Goal: Use online tool/utility: Utilize a website feature to perform a specific function

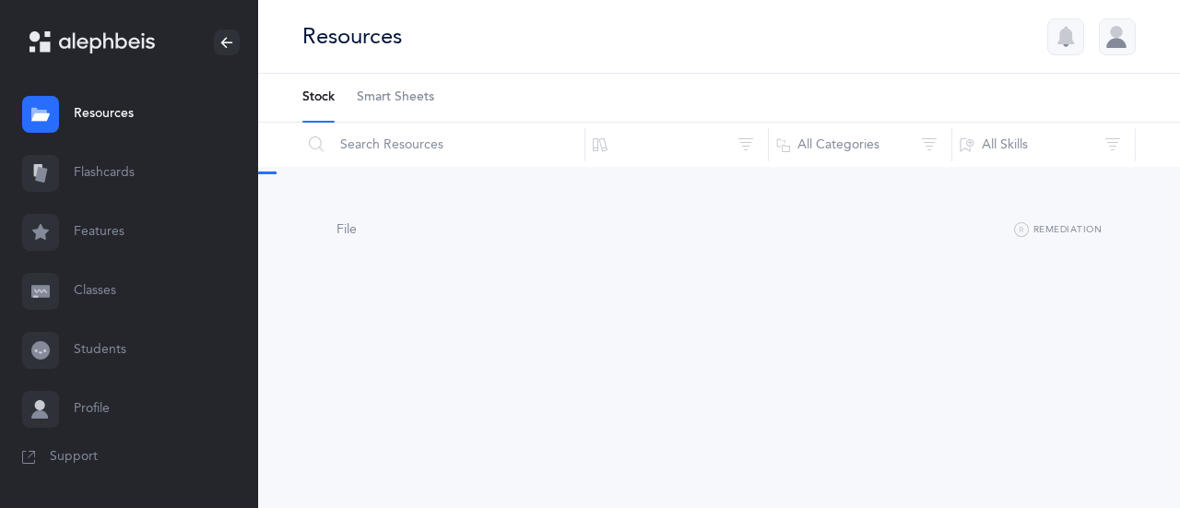
click at [107, 172] on link "Flashcards" at bounding box center [129, 173] width 258 height 59
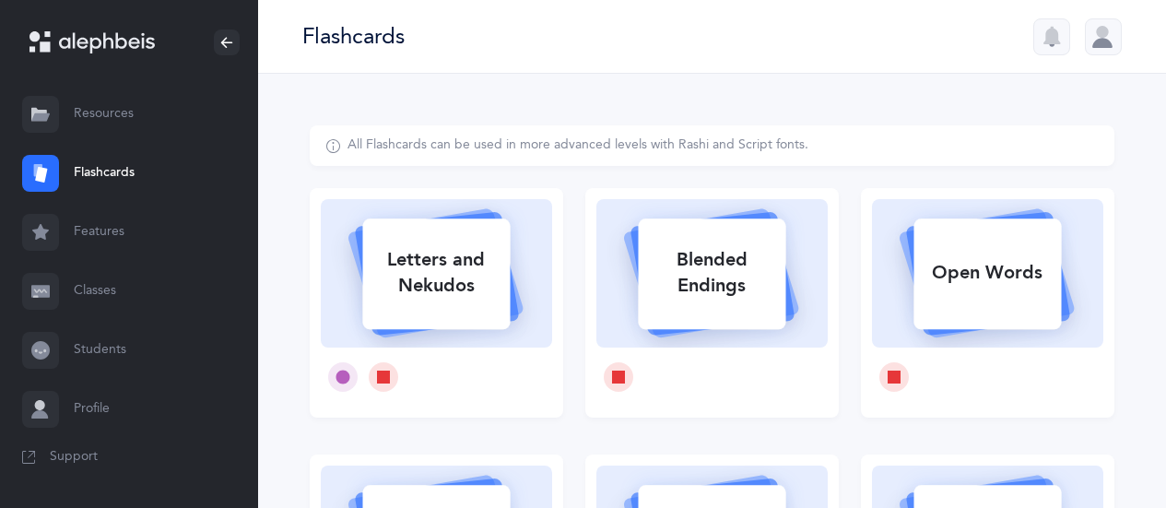
click at [471, 268] on div "Letters and Nekudos" at bounding box center [435, 273] width 147 height 74
select select
select select "single"
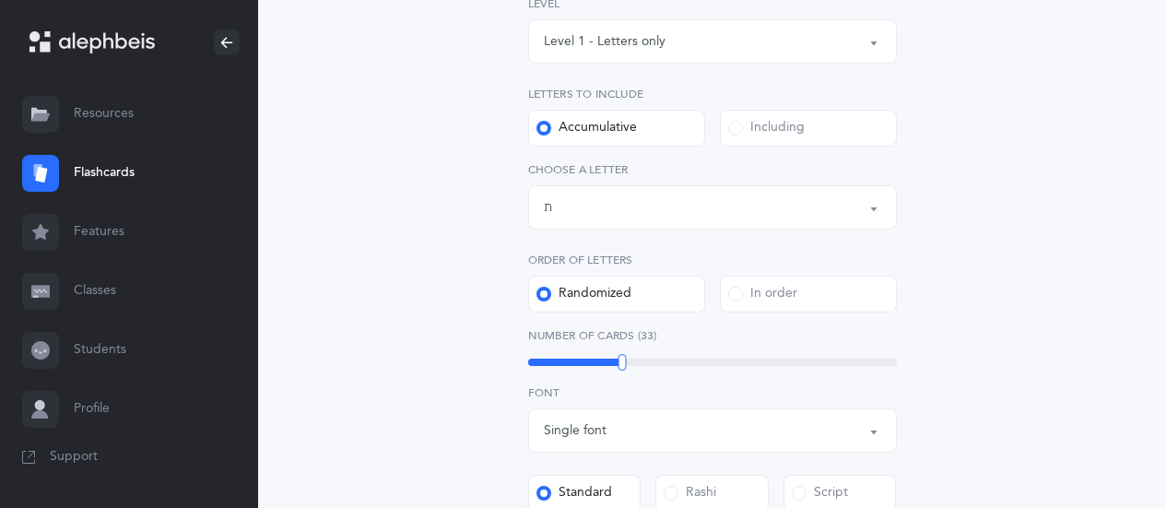
scroll to position [308, 0]
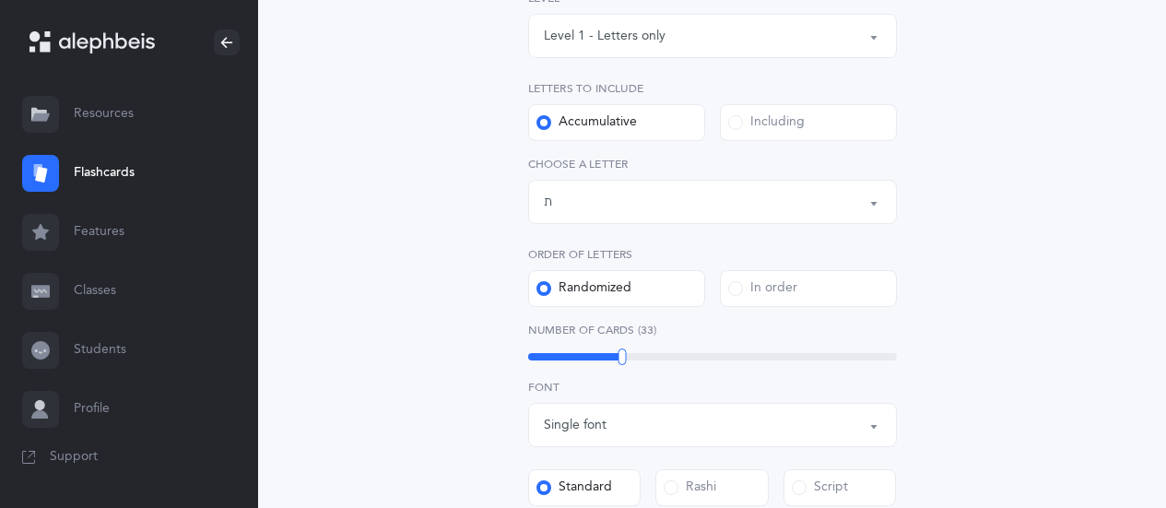
click at [653, 199] on div "Letters up until: ת" at bounding box center [712, 201] width 337 height 31
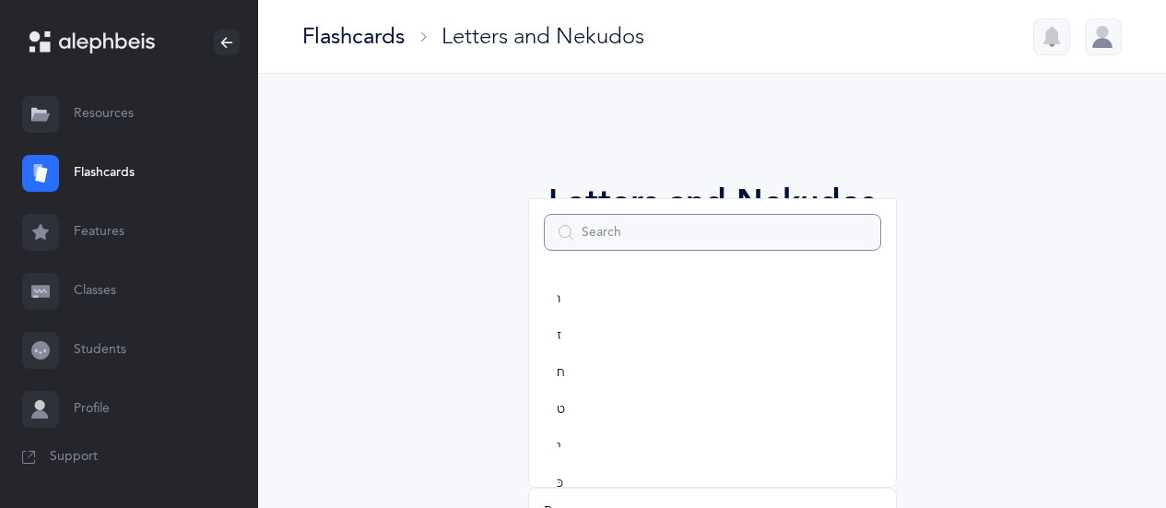
scroll to position [194, 0]
click at [562, 324] on link "ו" at bounding box center [712, 326] width 337 height 37
select select "6"
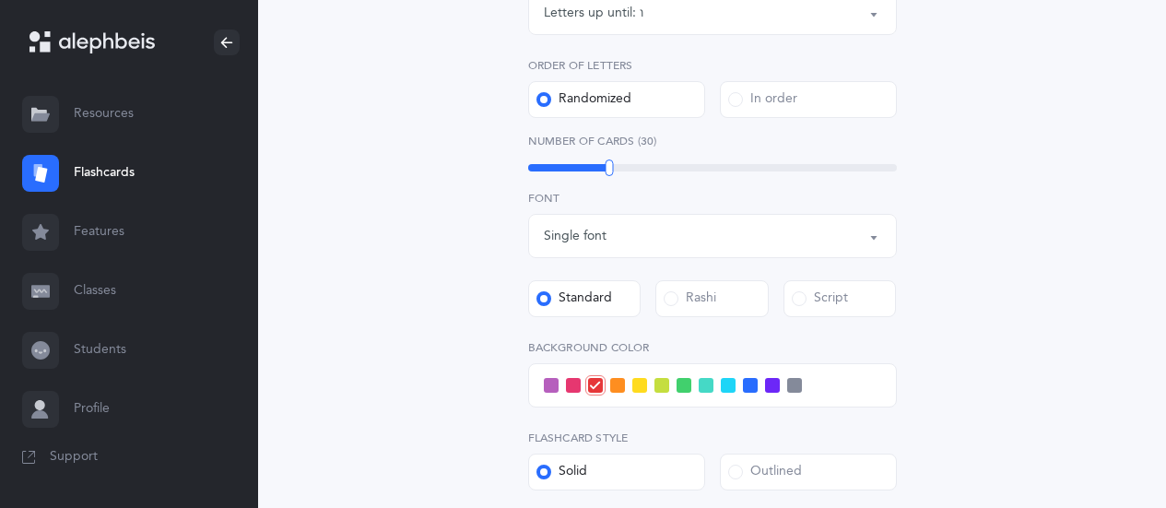
scroll to position [548, 0]
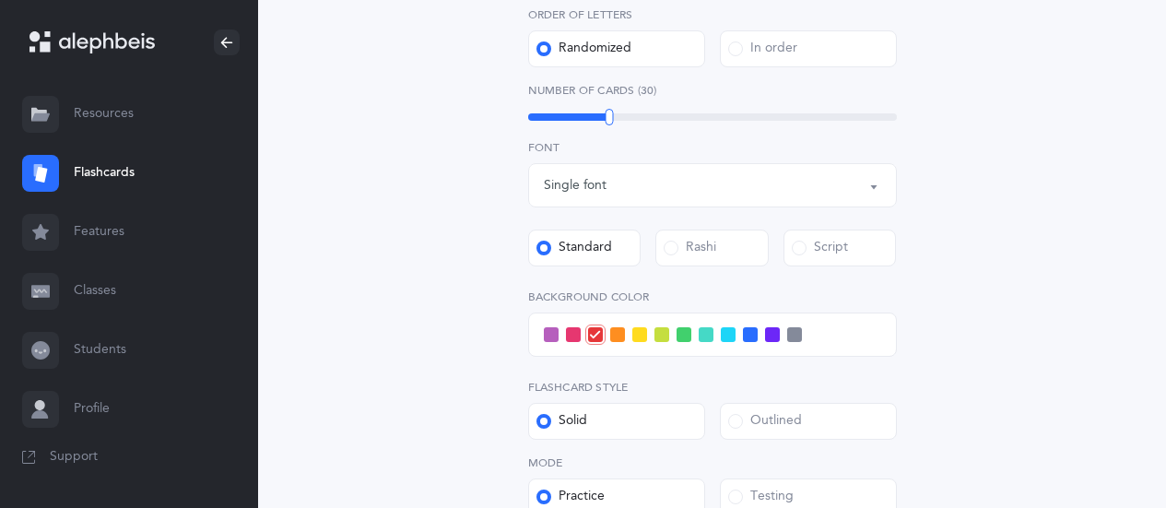
click at [725, 332] on span at bounding box center [728, 334] width 15 height 15
click at [0, 0] on input "checkbox" at bounding box center [0, 0] width 0 height 0
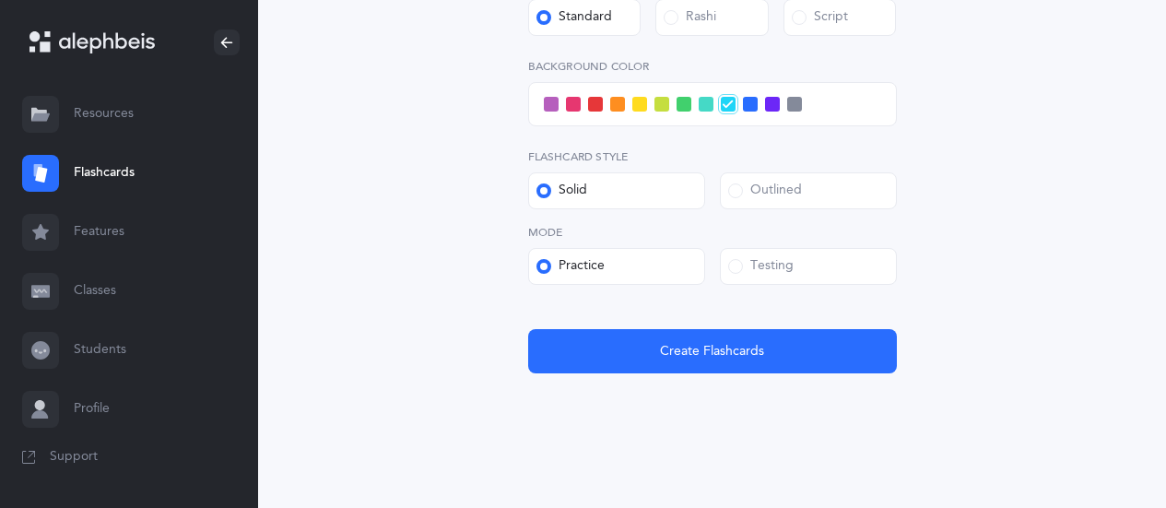
scroll to position [785, 0]
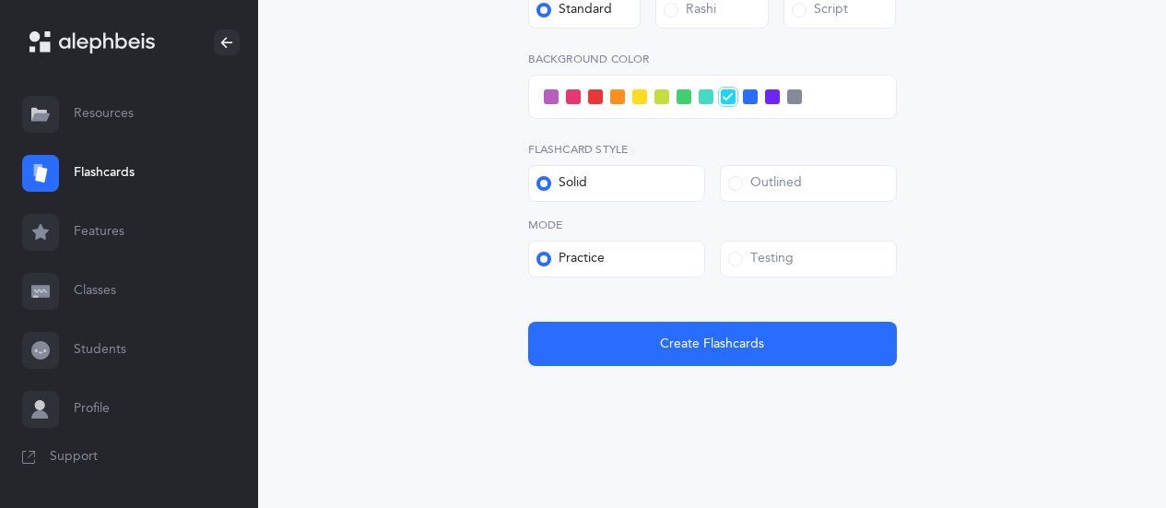
click at [759, 262] on div "Testing" at bounding box center [760, 259] width 65 height 18
click at [0, 0] on input "Testing" at bounding box center [0, 0] width 0 height 0
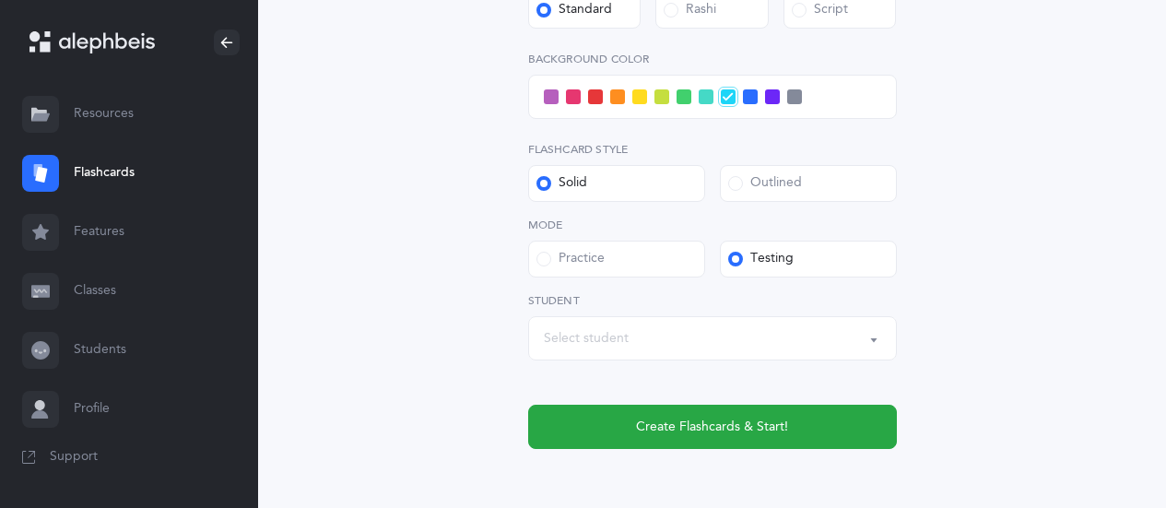
click at [697, 416] on button "Create Flashcards & Start!" at bounding box center [712, 427] width 369 height 44
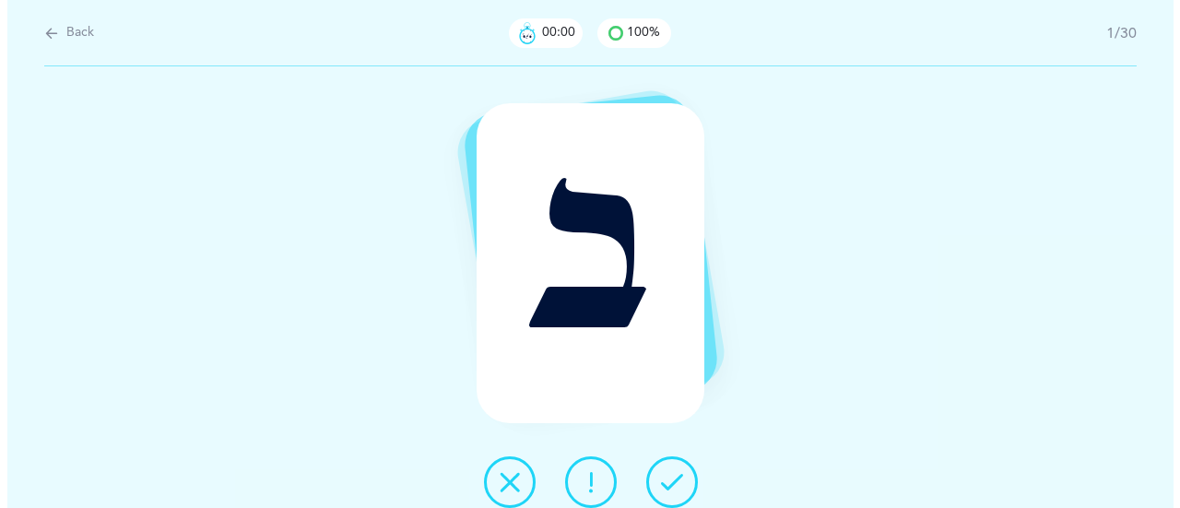
scroll to position [0, 0]
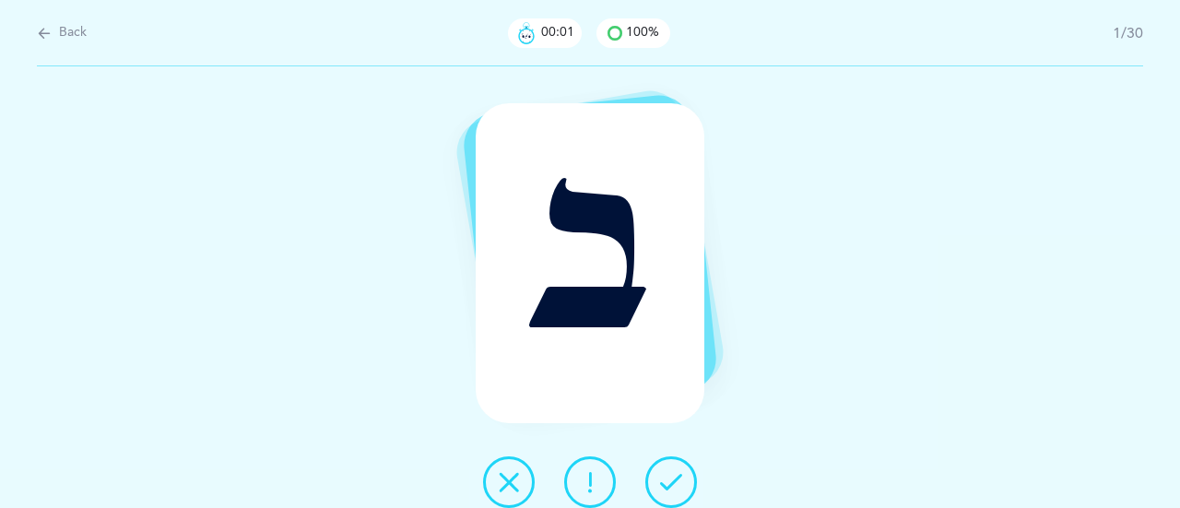
click at [668, 477] on icon at bounding box center [671, 482] width 22 height 22
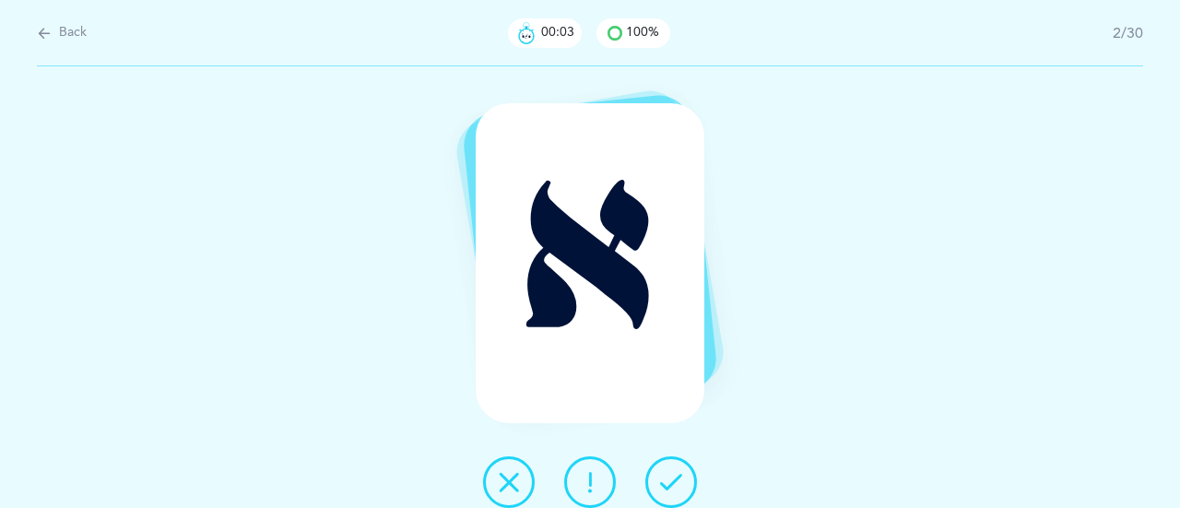
click at [674, 477] on icon at bounding box center [671, 482] width 22 height 22
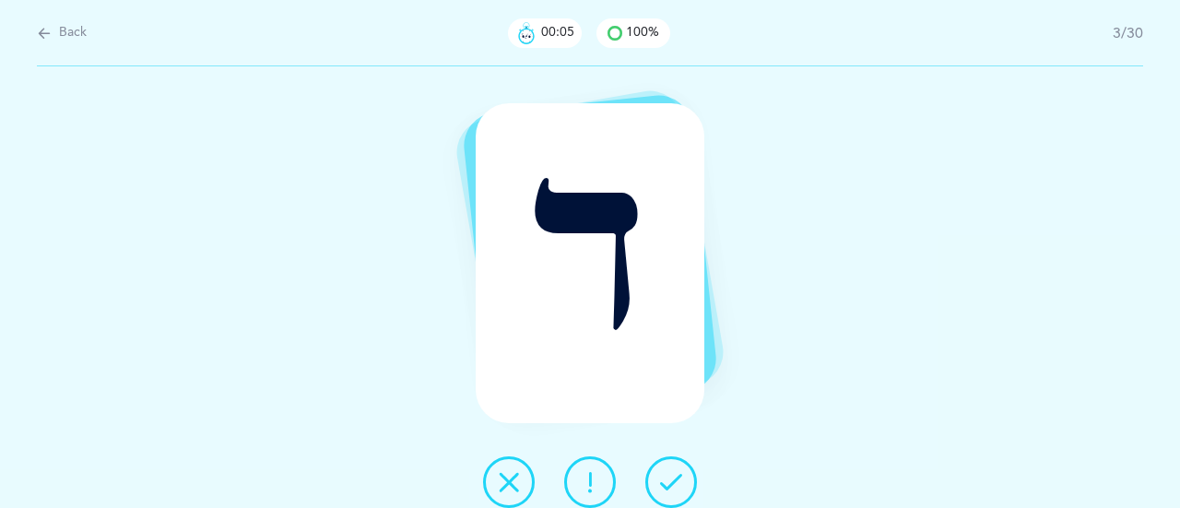
click at [674, 469] on button at bounding box center [671, 482] width 52 height 52
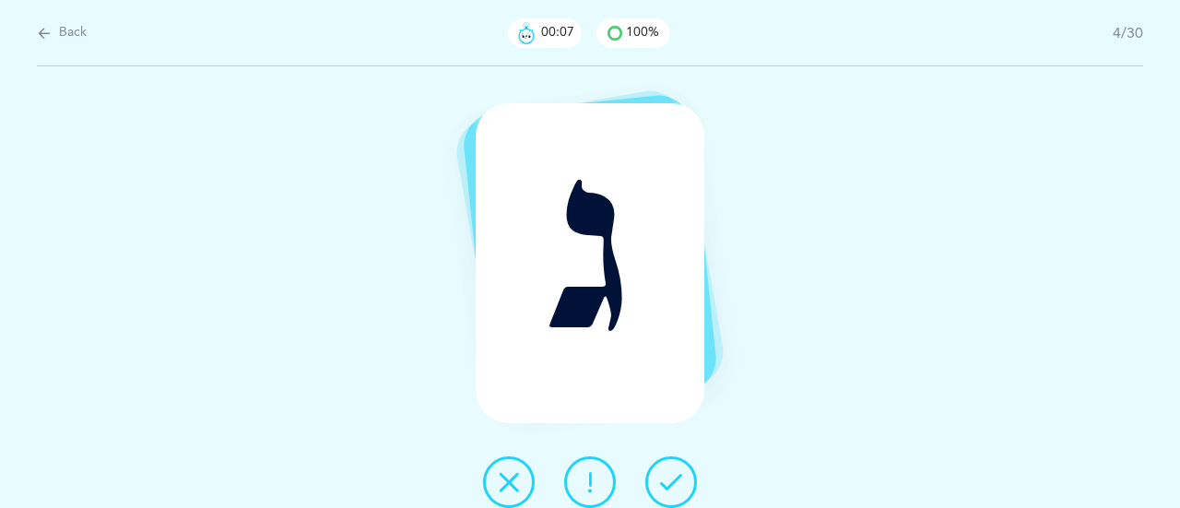
click at [669, 479] on icon at bounding box center [671, 482] width 22 height 22
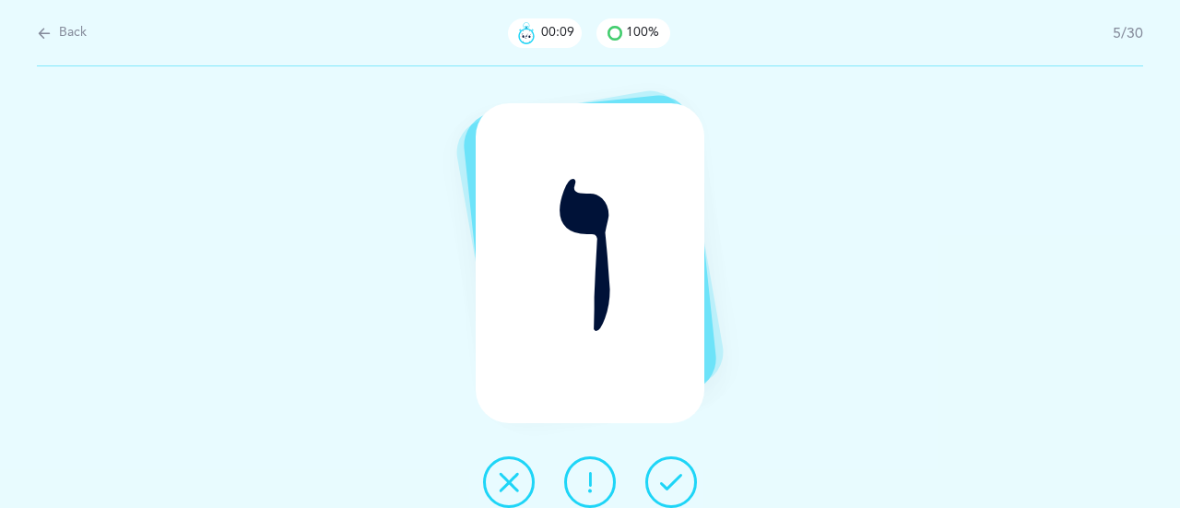
click at [681, 476] on icon at bounding box center [671, 482] width 22 height 22
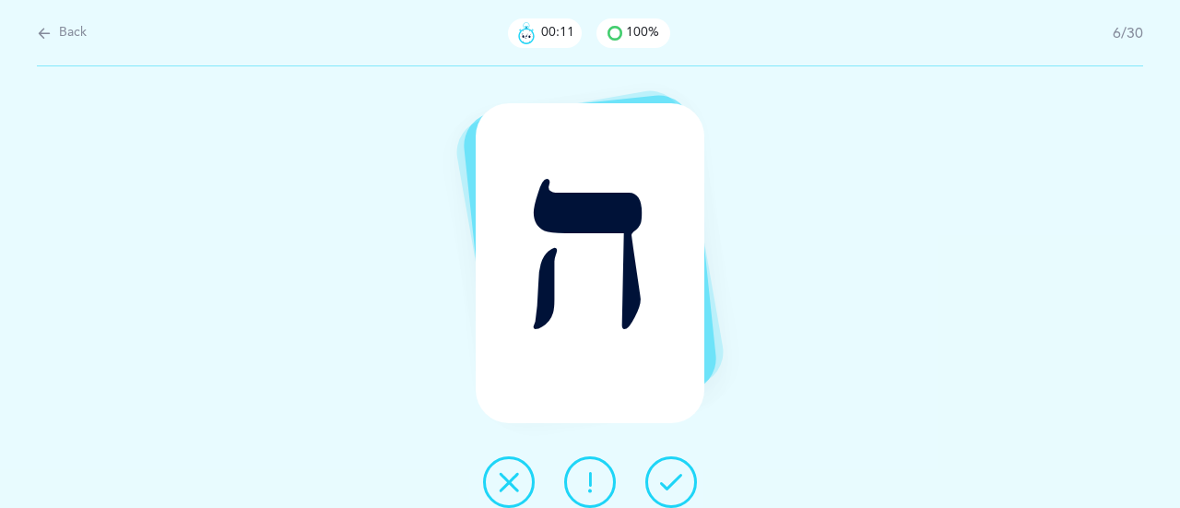
click at [677, 471] on icon at bounding box center [671, 482] width 22 height 22
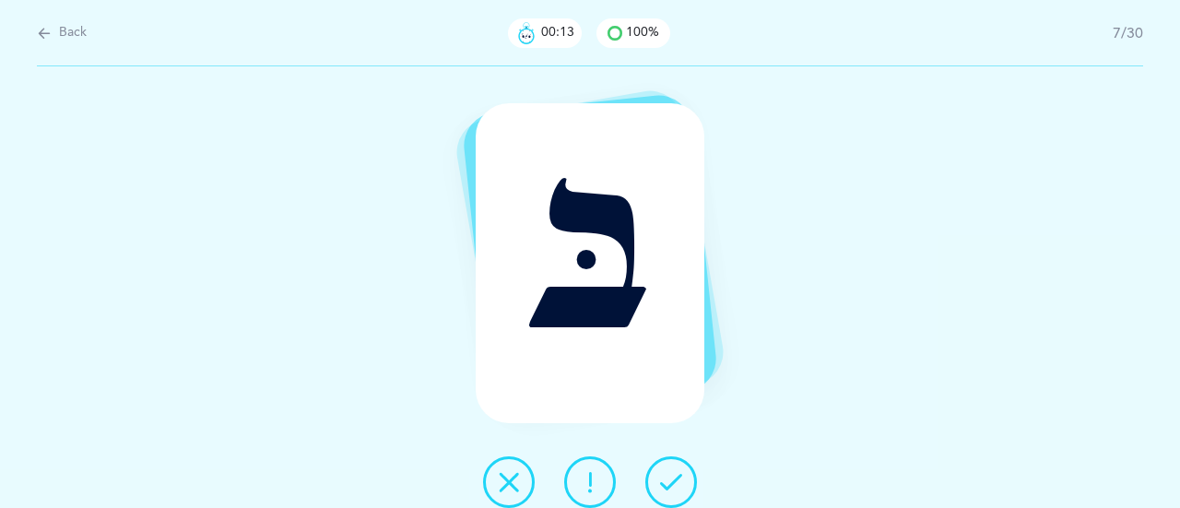
click at [675, 479] on icon at bounding box center [671, 482] width 22 height 22
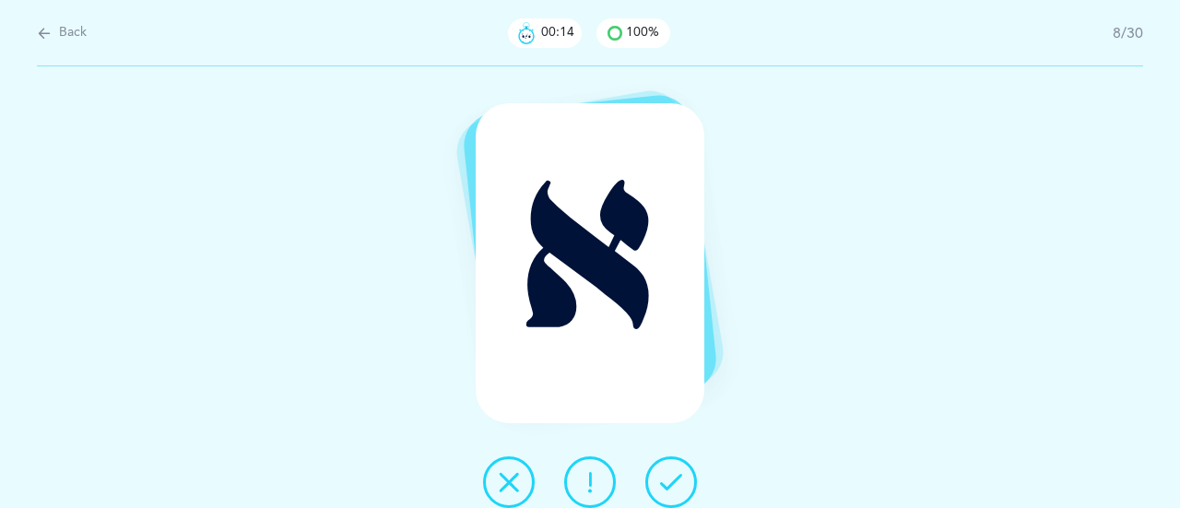
click at [673, 470] on button at bounding box center [671, 482] width 52 height 52
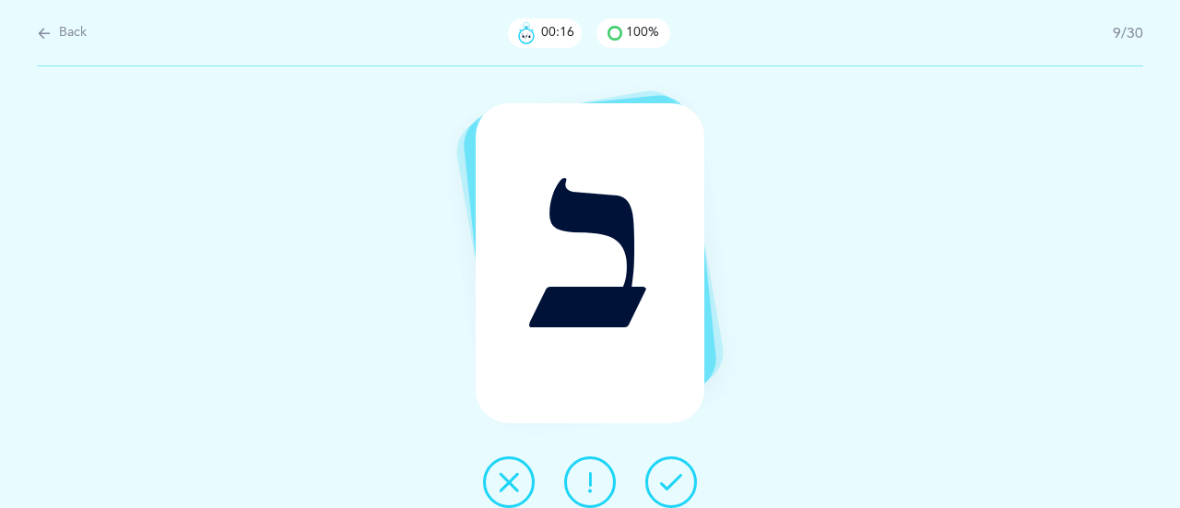
click at [679, 467] on button at bounding box center [671, 482] width 52 height 52
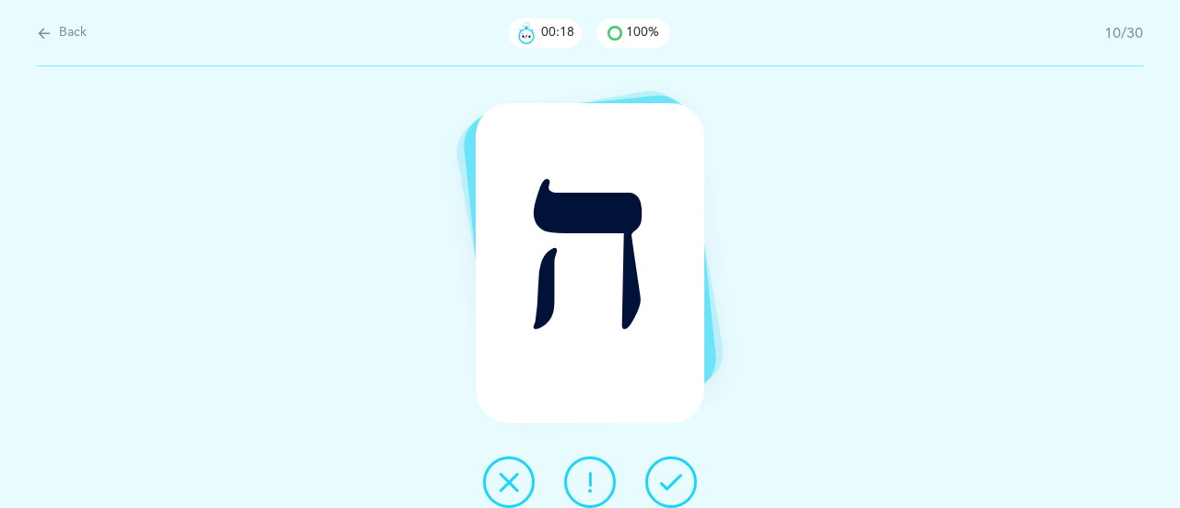
click at [675, 473] on icon at bounding box center [671, 482] width 22 height 22
click at [666, 480] on icon at bounding box center [671, 482] width 22 height 22
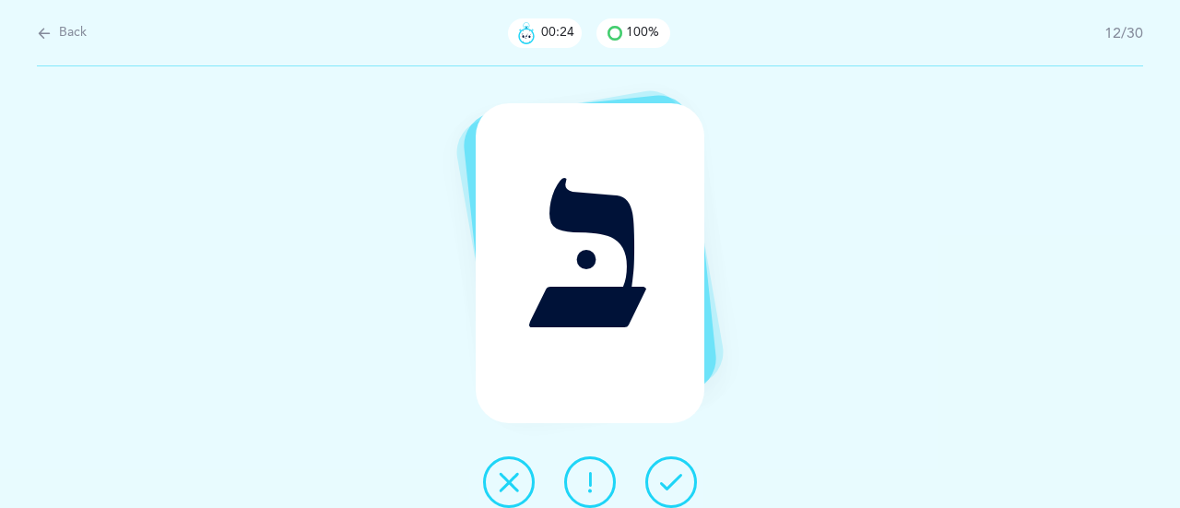
click at [672, 472] on icon at bounding box center [671, 482] width 22 height 22
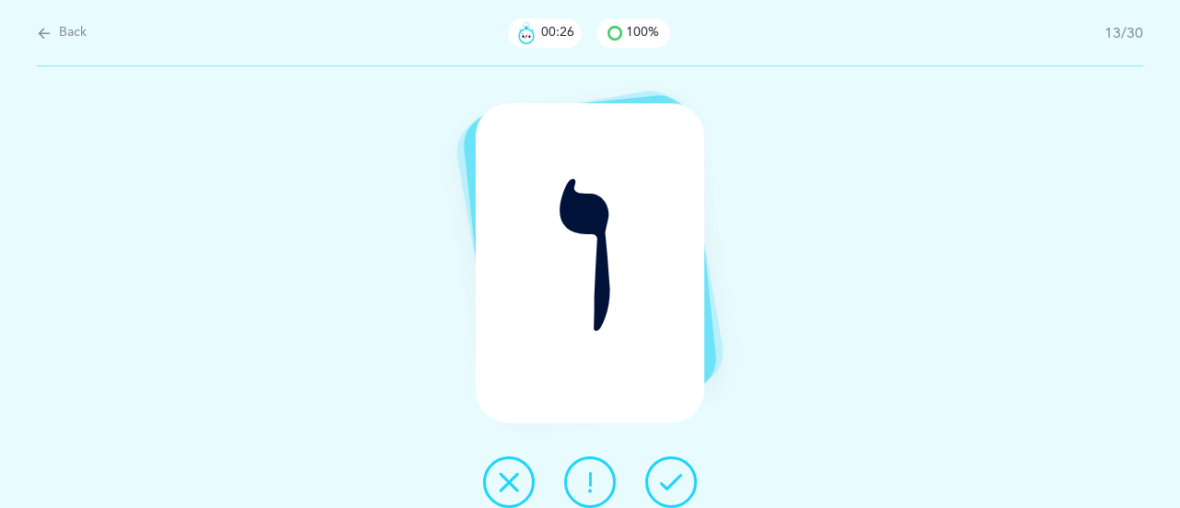
click at [665, 478] on icon at bounding box center [671, 482] width 22 height 22
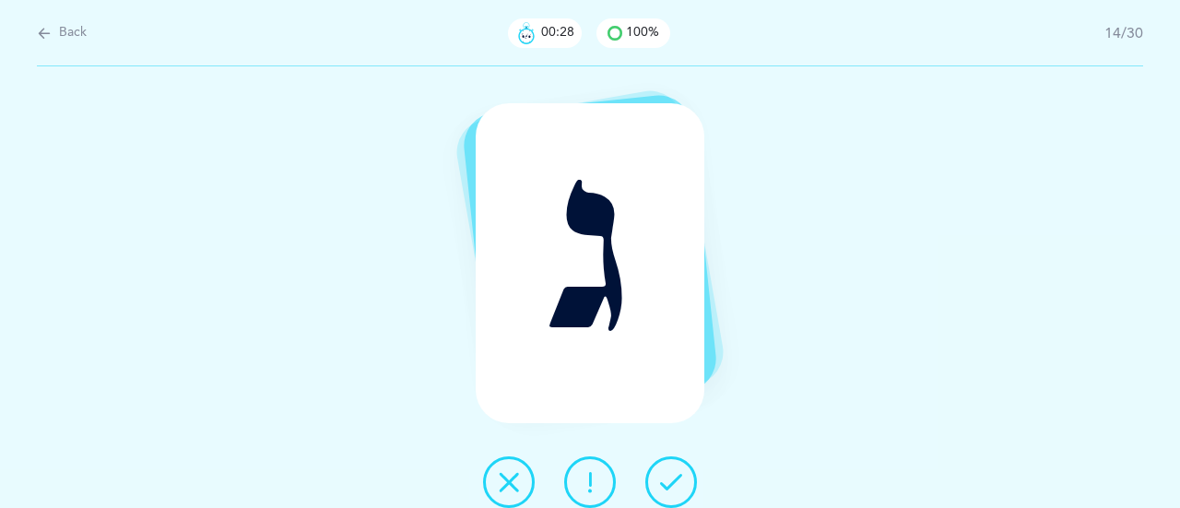
click at [674, 470] on button at bounding box center [671, 482] width 52 height 52
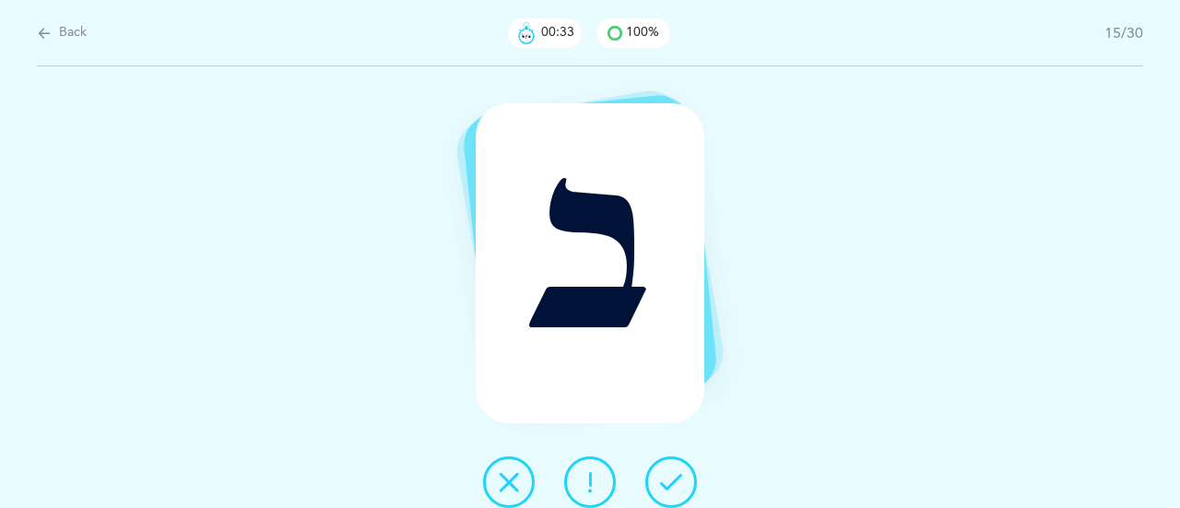
click at [674, 474] on icon at bounding box center [671, 482] width 22 height 22
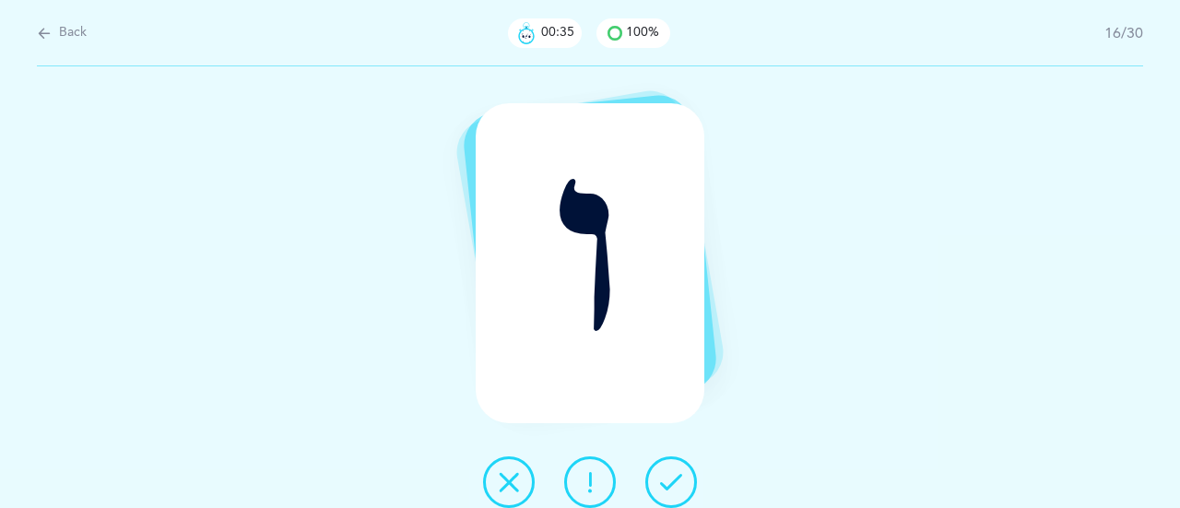
click at [677, 474] on icon at bounding box center [671, 482] width 22 height 22
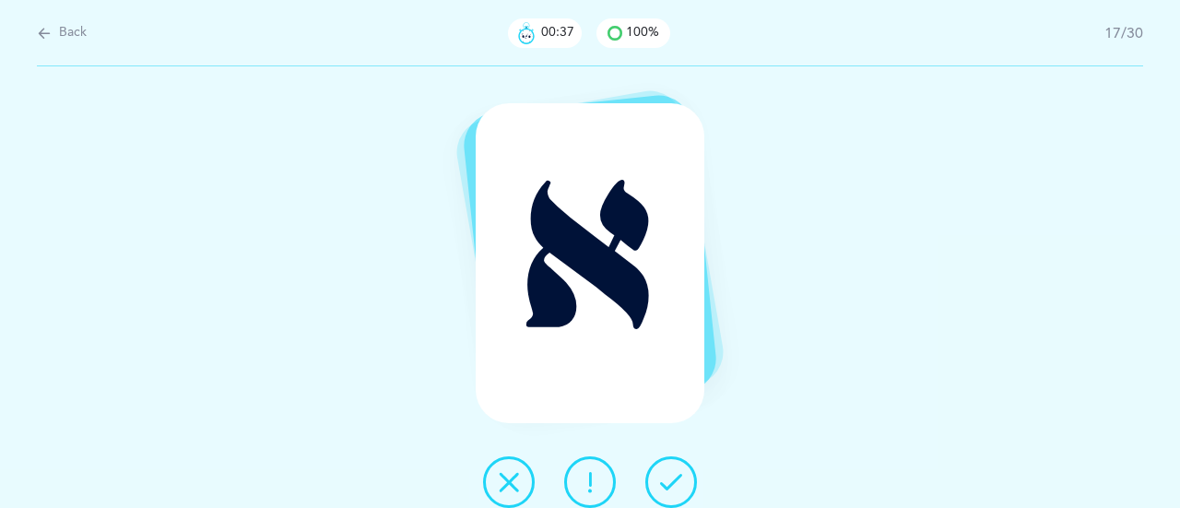
click at [669, 475] on icon at bounding box center [671, 482] width 22 height 22
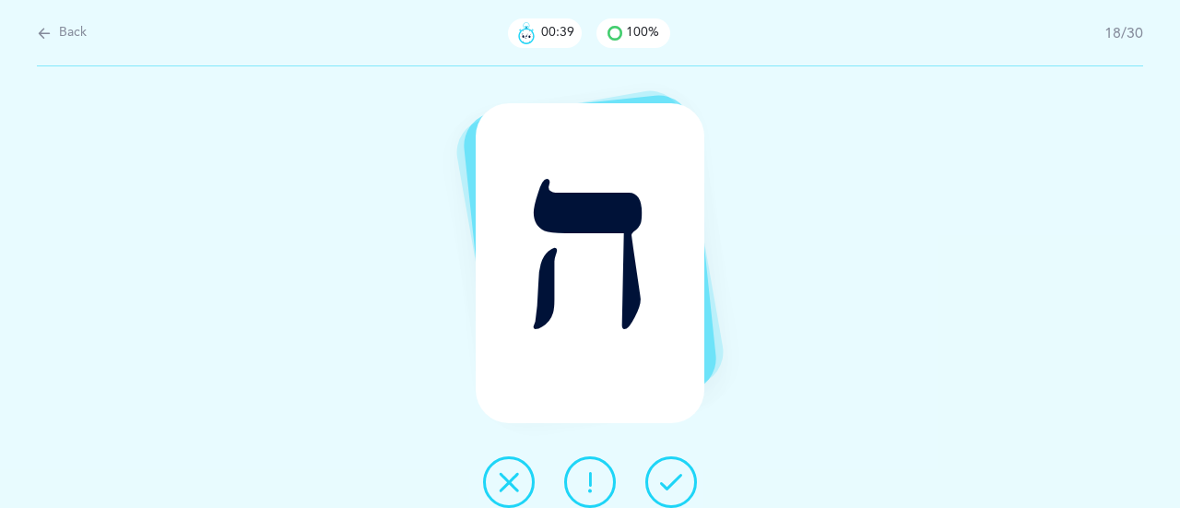
click at [668, 475] on icon at bounding box center [671, 482] width 22 height 22
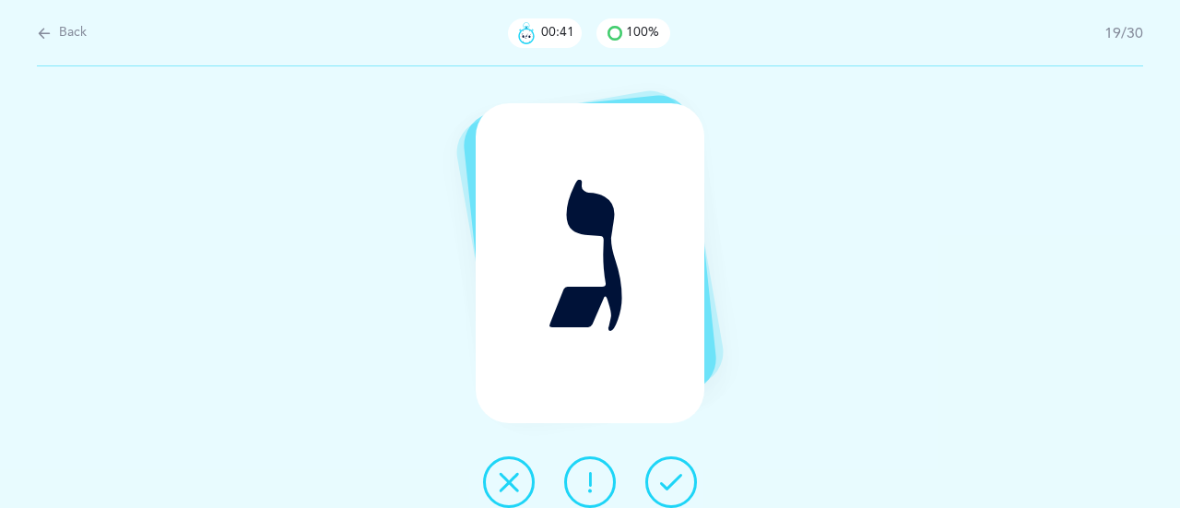
click at [670, 476] on icon at bounding box center [671, 482] width 22 height 22
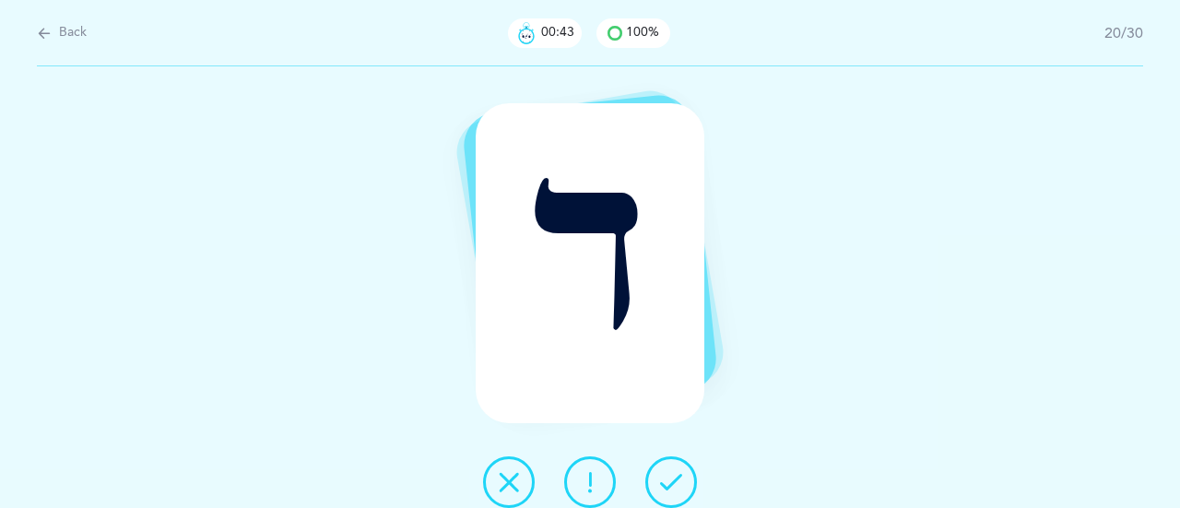
click at [673, 473] on icon at bounding box center [671, 482] width 22 height 22
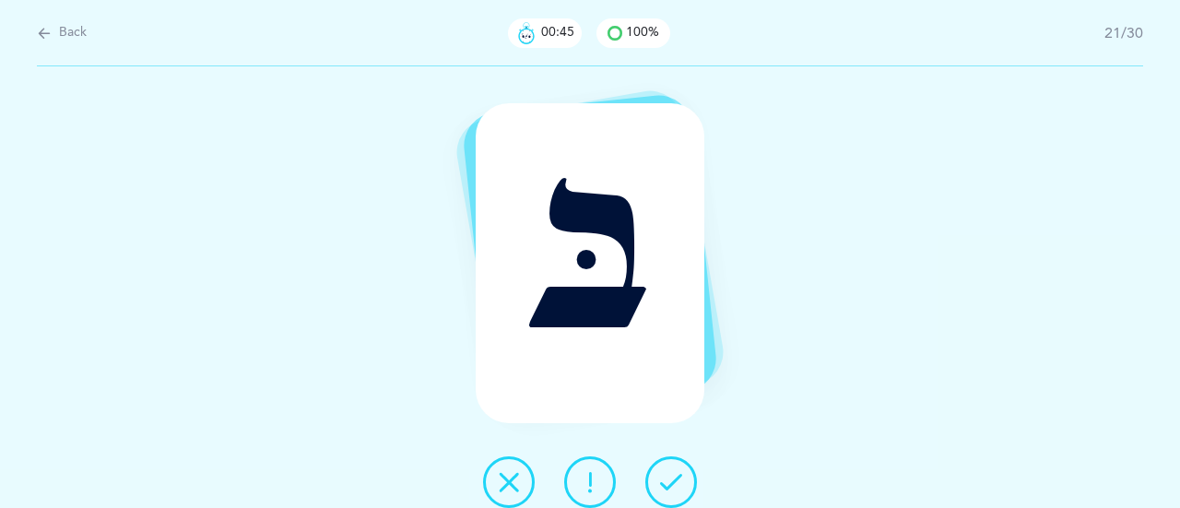
click at [670, 471] on icon at bounding box center [671, 482] width 22 height 22
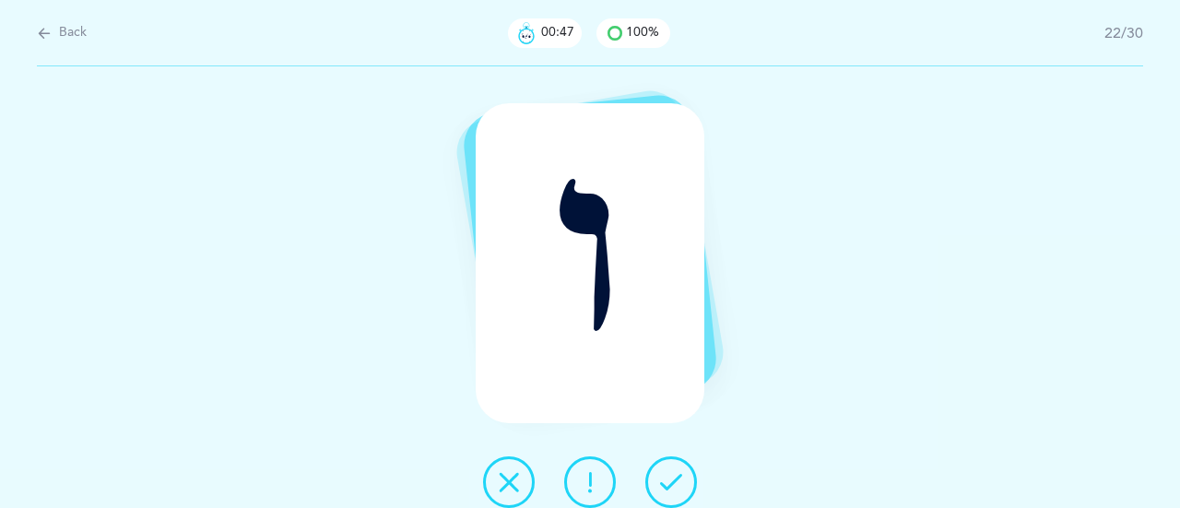
click at [674, 473] on icon at bounding box center [671, 482] width 22 height 22
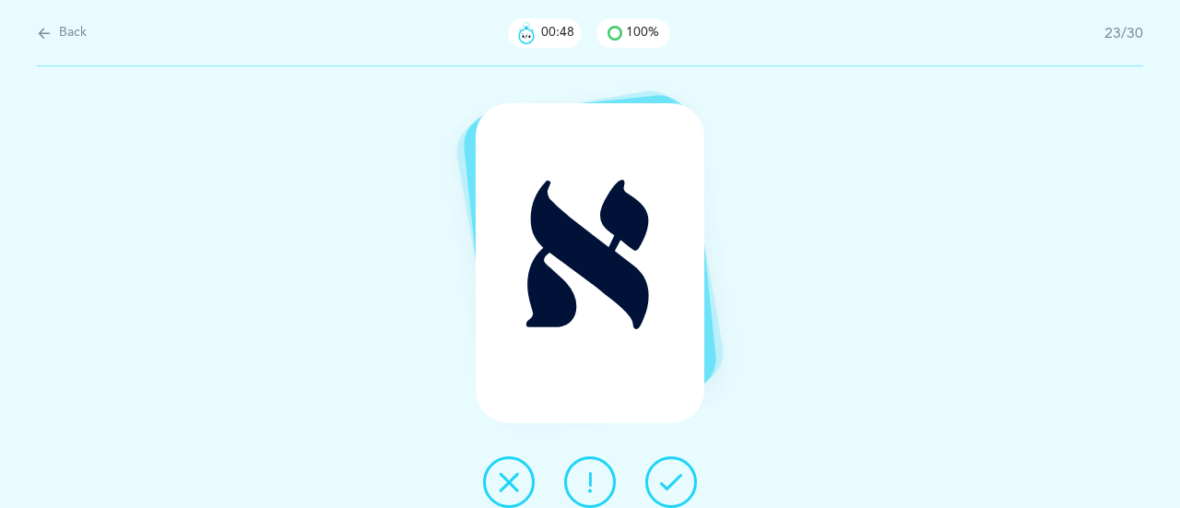
click at [673, 467] on button at bounding box center [671, 482] width 52 height 52
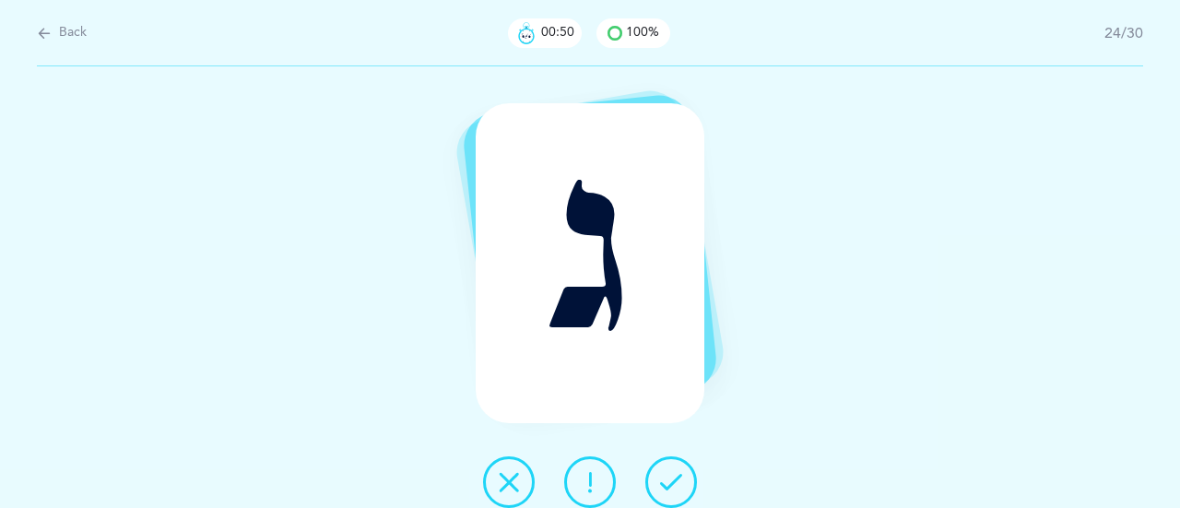
click at [673, 471] on icon at bounding box center [671, 482] width 22 height 22
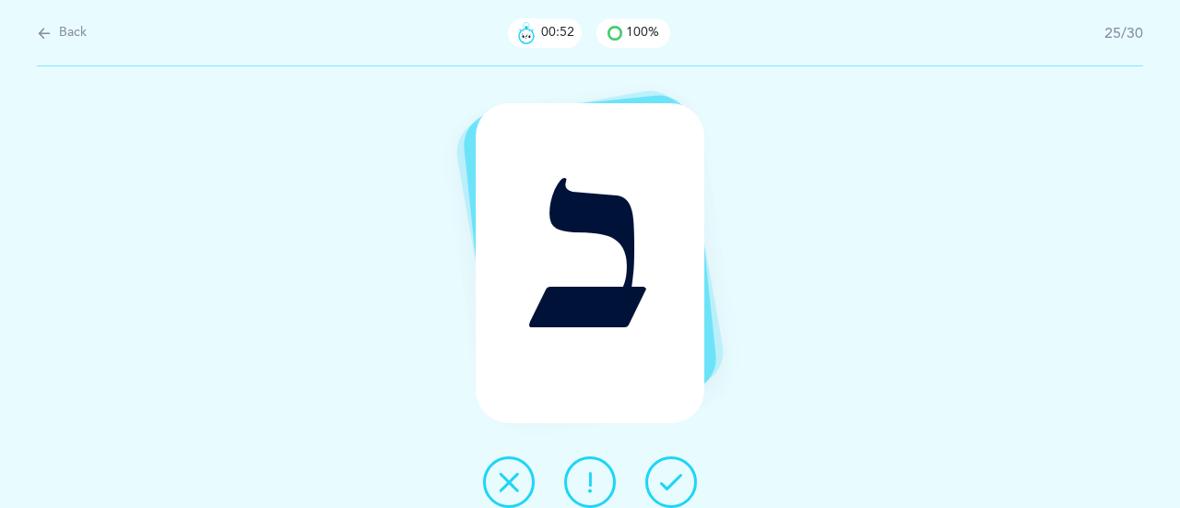
click at [673, 471] on icon at bounding box center [671, 482] width 22 height 22
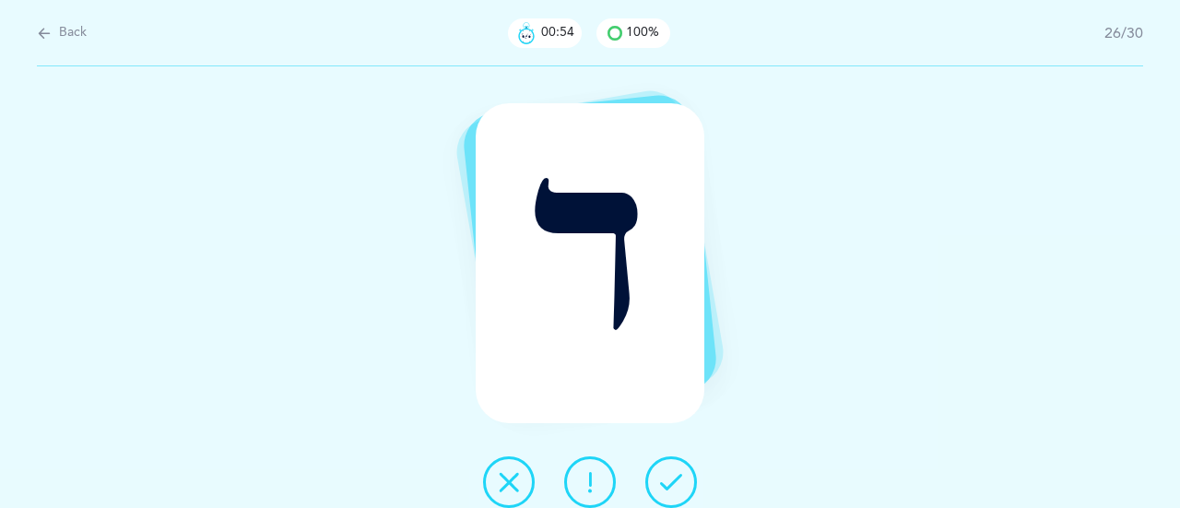
click at [672, 471] on icon at bounding box center [671, 482] width 22 height 22
click at [679, 471] on icon at bounding box center [671, 482] width 22 height 22
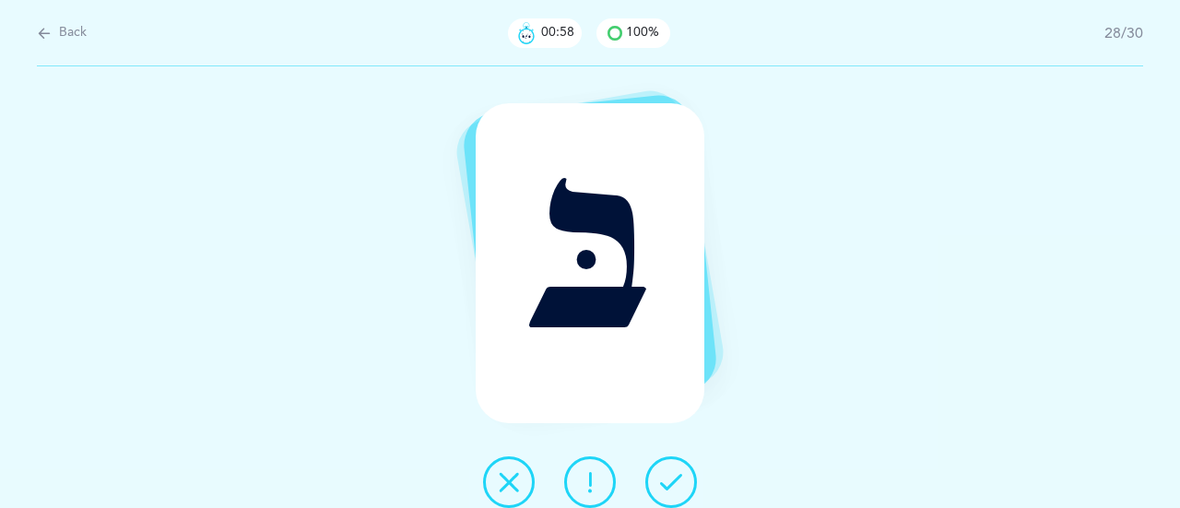
click at [670, 473] on icon at bounding box center [671, 482] width 22 height 22
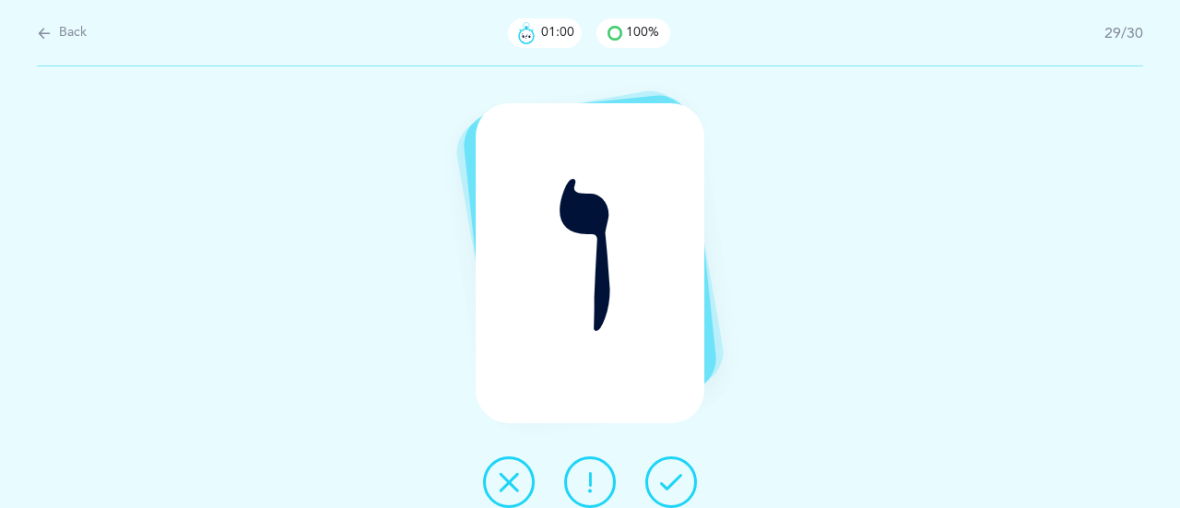
click at [678, 472] on icon at bounding box center [671, 482] width 22 height 22
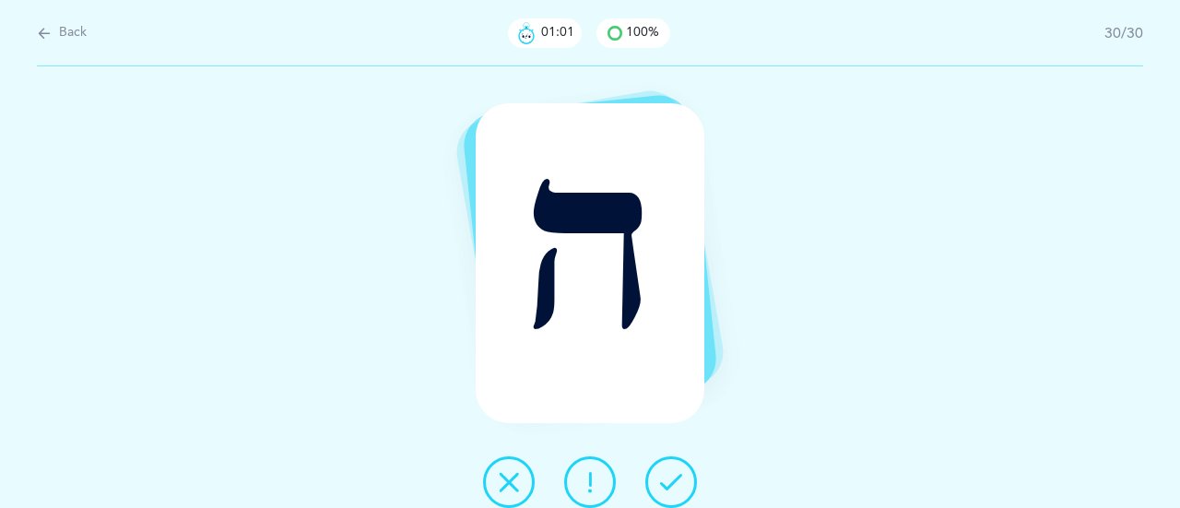
click at [675, 473] on icon at bounding box center [671, 482] width 22 height 22
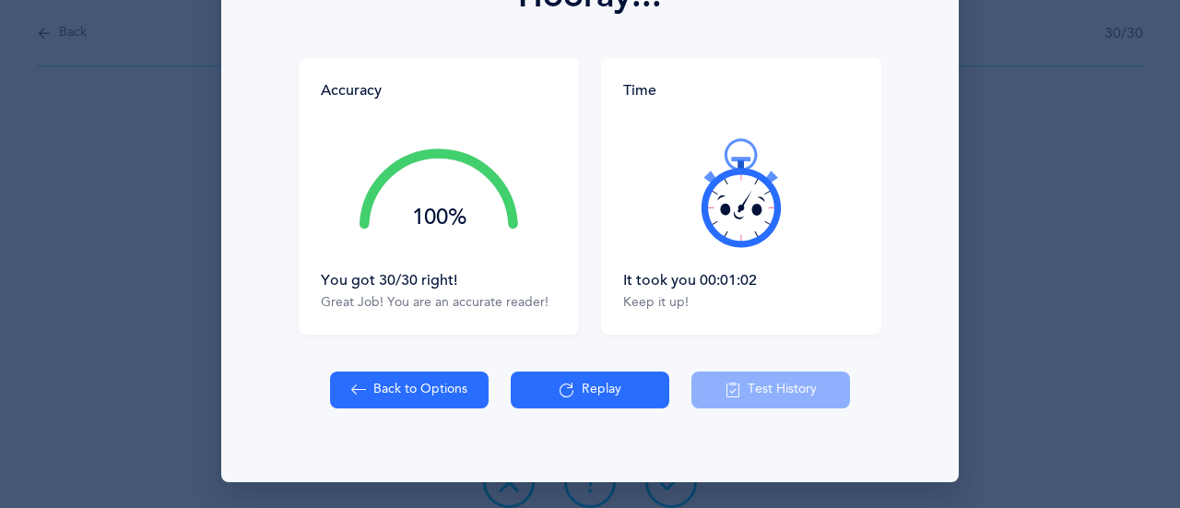
scroll to position [302, 0]
